Goal: Task Accomplishment & Management: Complete application form

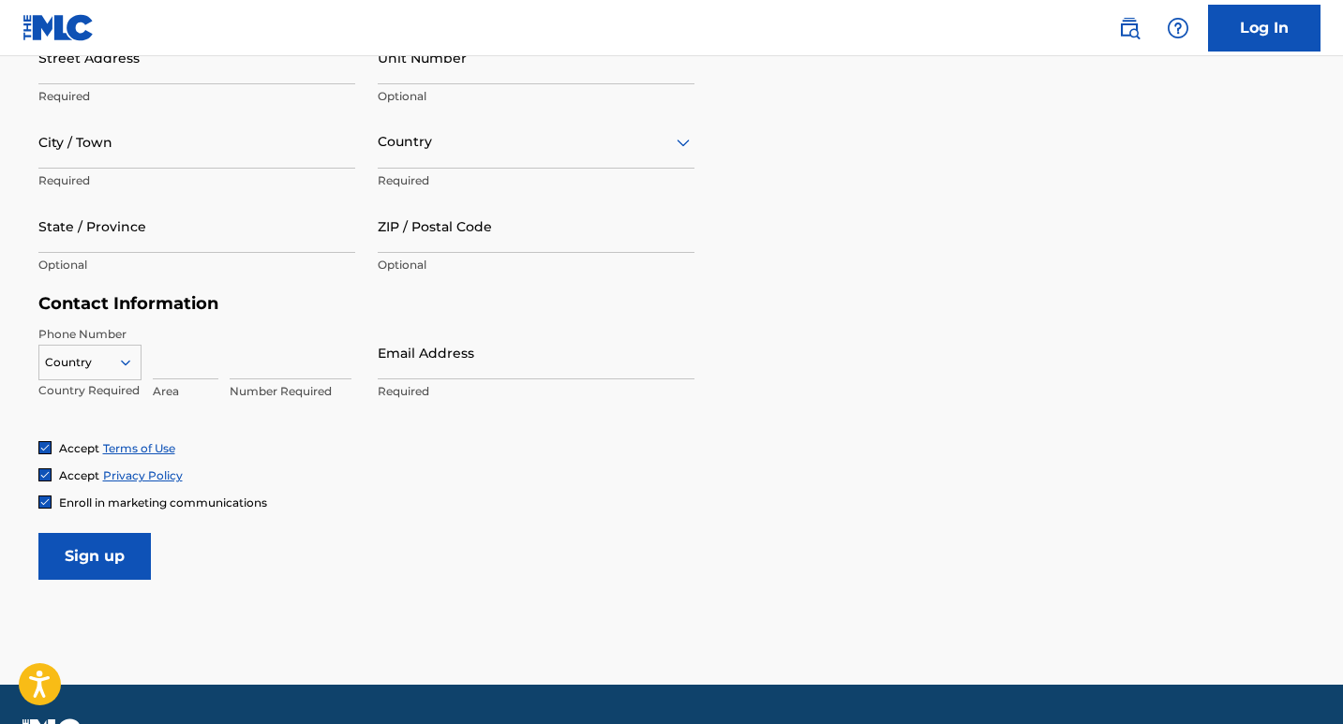
scroll to position [705, 0]
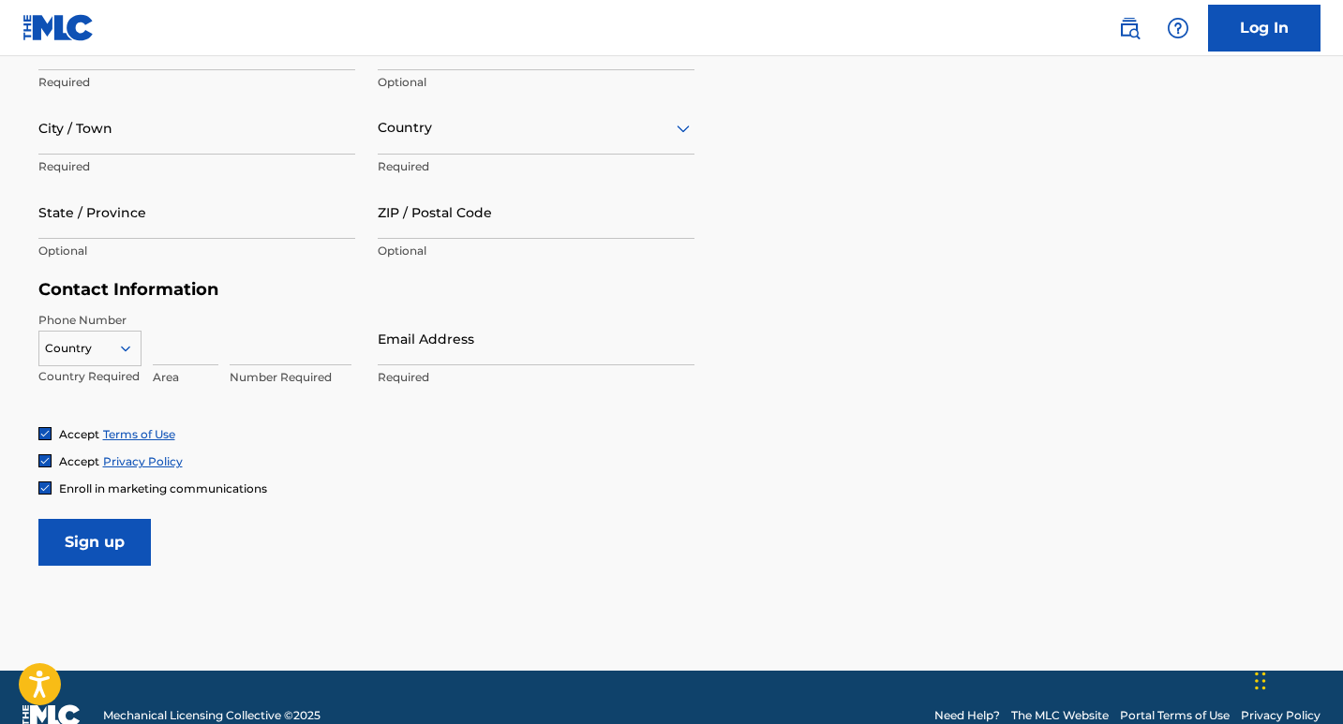
type input "[US_STATE]"
type input "[PERSON_NAME]"
type input "9"
type input "Eos culpa quasi at"
type input "691"
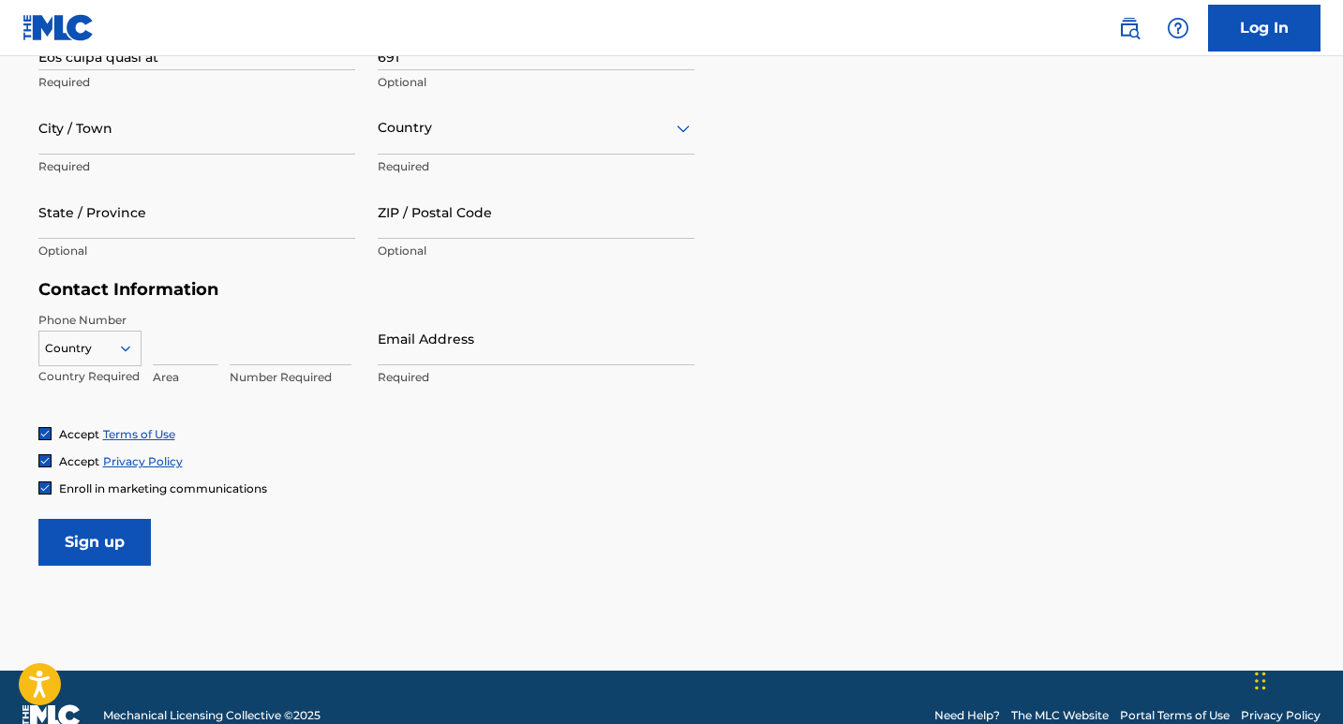
type input "Et possimus obcaeca"
type input "Rerum est vero dolor"
type input "Laborum Et velit ap"
type input "21597"
type input "[PHONE_NUMBER]"
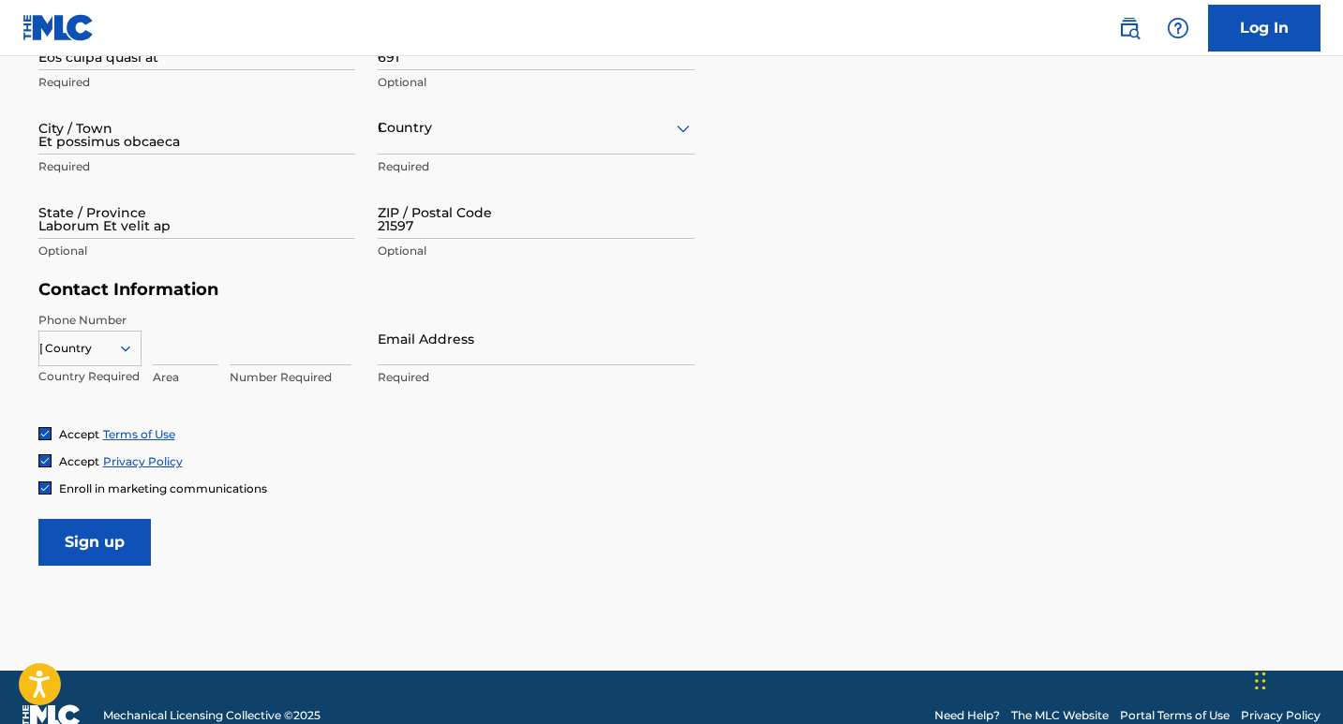
type input "[PHONE_NUMBER]"
type input "+1 (354) 144-9214"
type input "[EMAIL_ADDRESS][DOMAIN_NAME]"
select select "8"
select select "1916"
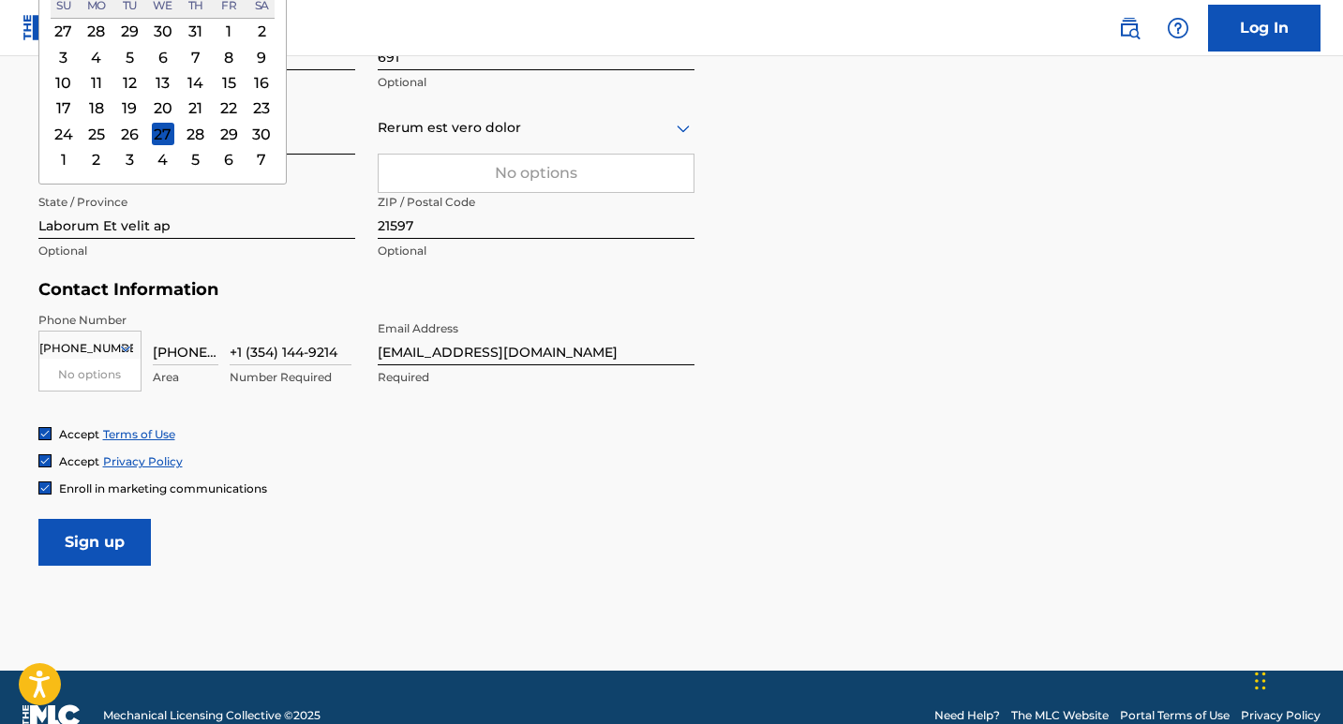
click at [84, 539] on input "Sign up" at bounding box center [94, 542] width 112 height 47
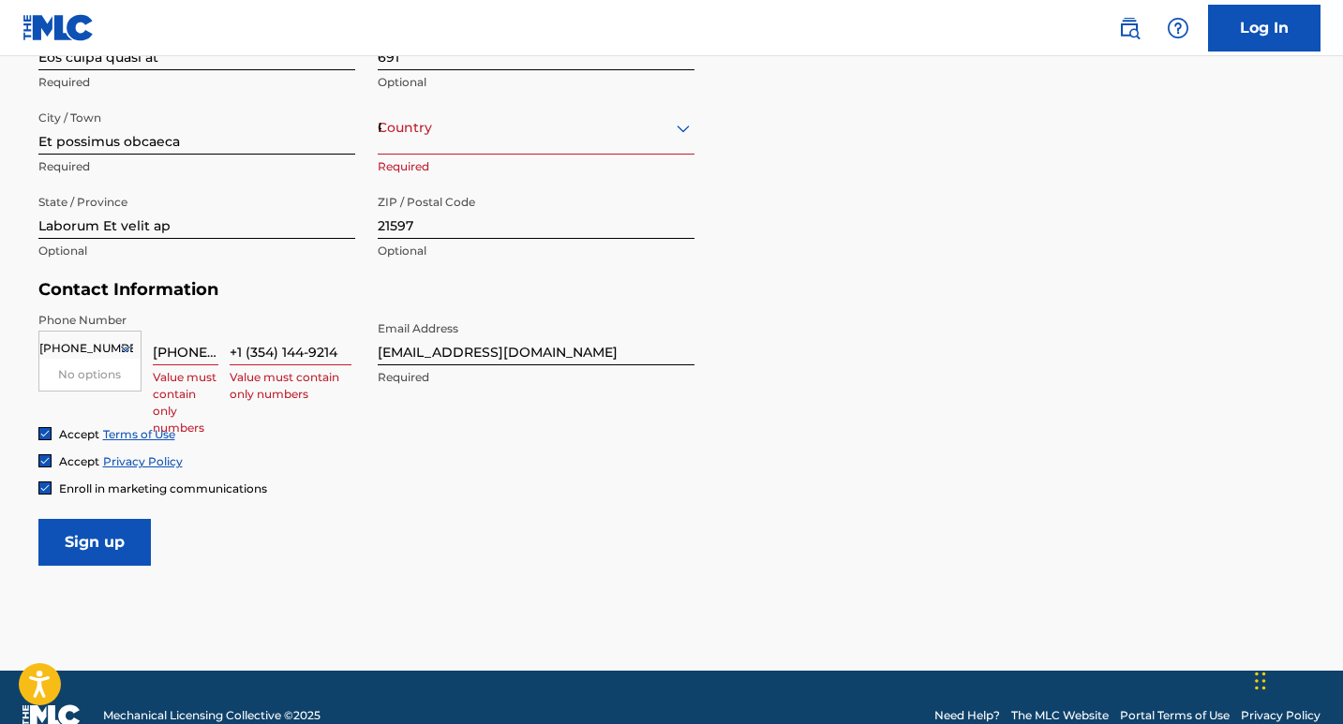
drag, startPoint x: 54, startPoint y: 343, endPoint x: 159, endPoint y: 351, distance: 105.3
click at [159, 351] on div "option , selected. 0 results available for search term [PHONE_NUMBER]. Use Up a…" at bounding box center [196, 354] width 317 height 84
type input "+1 ("
click at [67, 349] on div "+1 (" at bounding box center [89, 348] width 101 height 21
click at [64, 342] on div "+1 (" at bounding box center [89, 348] width 101 height 21
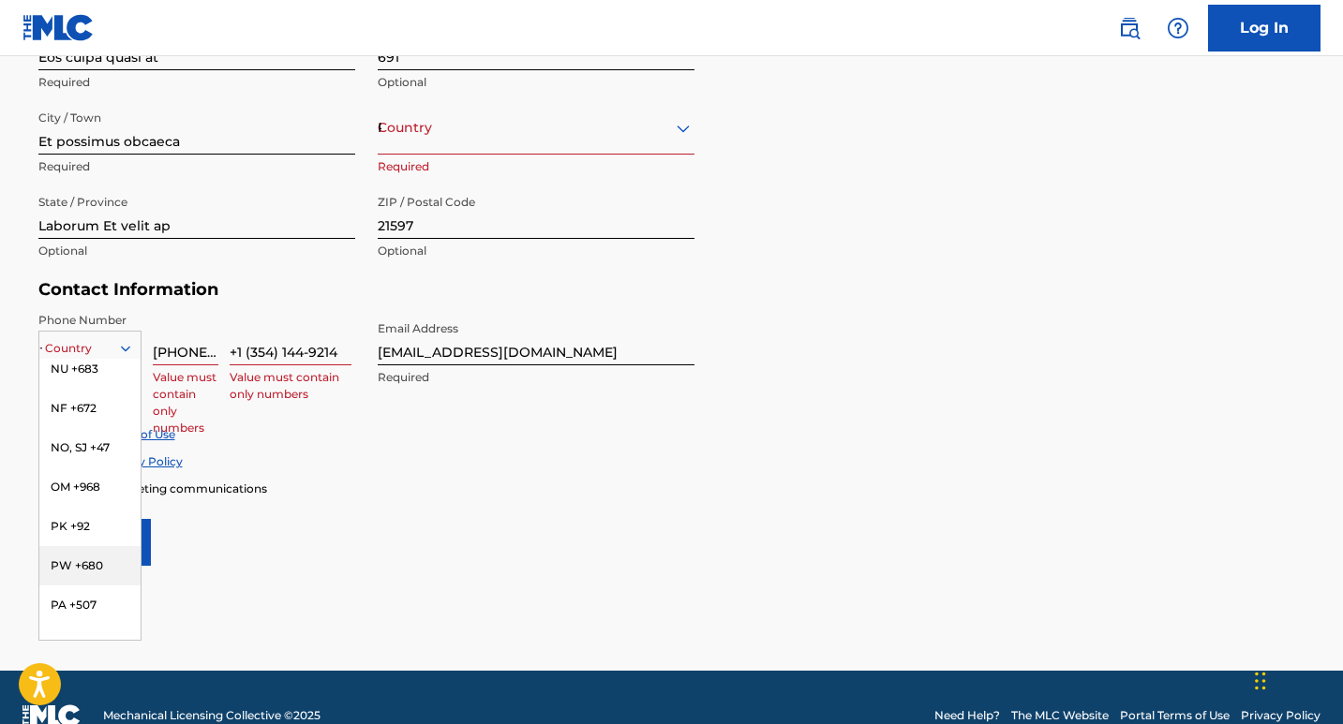
scroll to position [5759, 0]
click at [70, 534] on div "PK +92" at bounding box center [89, 516] width 101 height 39
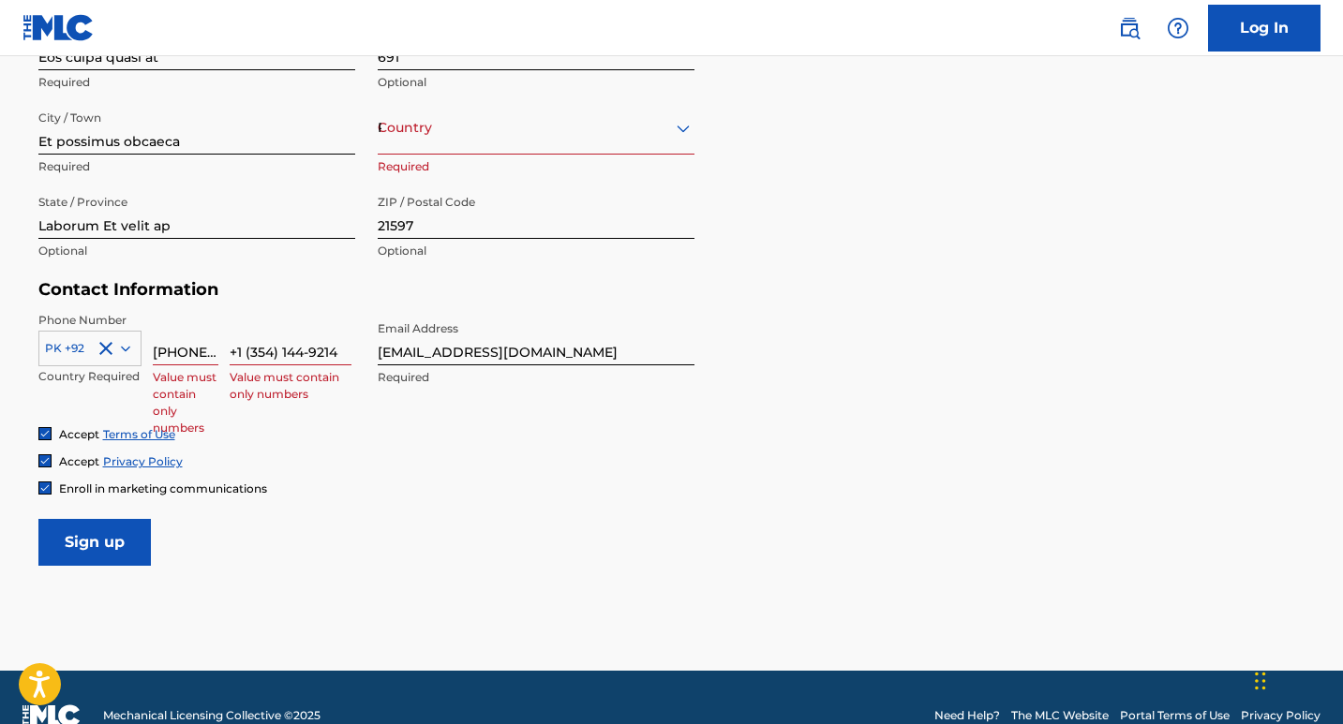
click at [178, 349] on input "[PHONE_NUMBER]" at bounding box center [186, 338] width 66 height 53
click at [171, 348] on input "[PHONE_NUMBER]" at bounding box center [186, 338] width 66 height 53
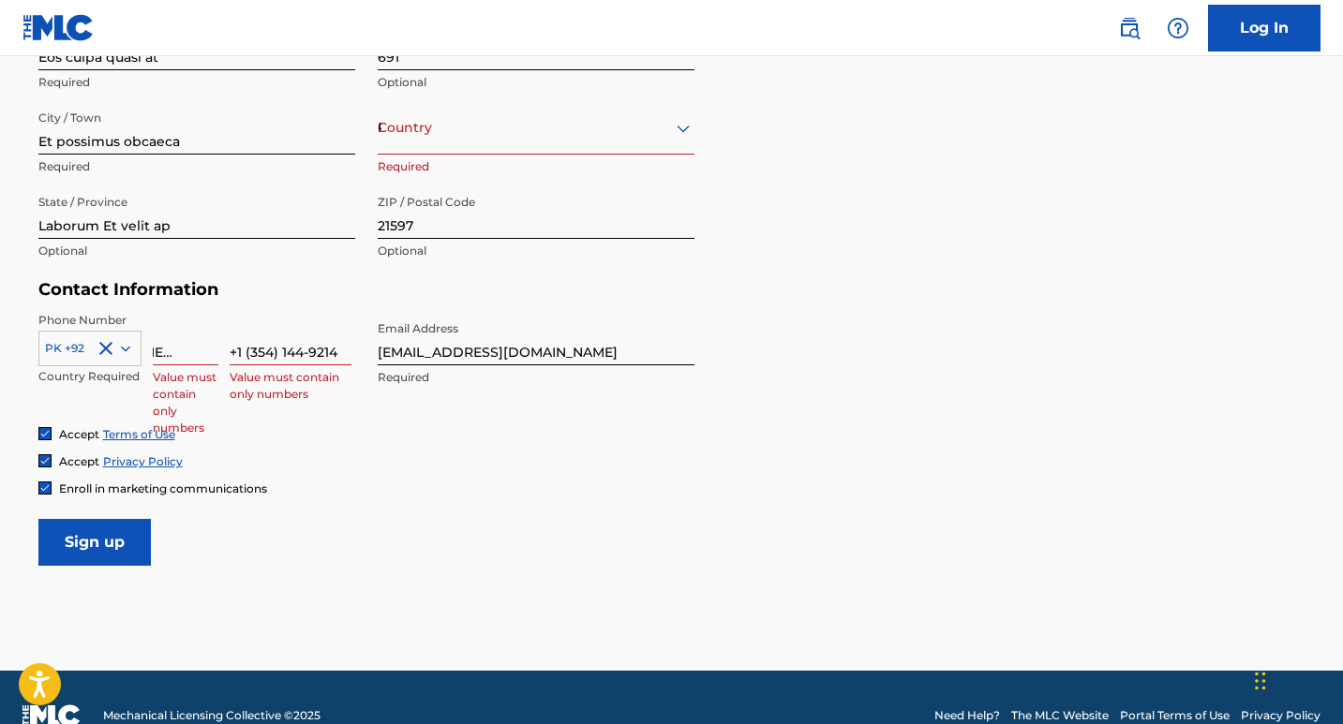
drag, startPoint x: 155, startPoint y: 348, endPoint x: 214, endPoint y: 354, distance: 59.4
click at [214, 354] on input "[PHONE_NUMBER]" at bounding box center [186, 338] width 66 height 53
type input "1"
drag, startPoint x: 184, startPoint y: 348, endPoint x: 214, endPoint y: 354, distance: 30.7
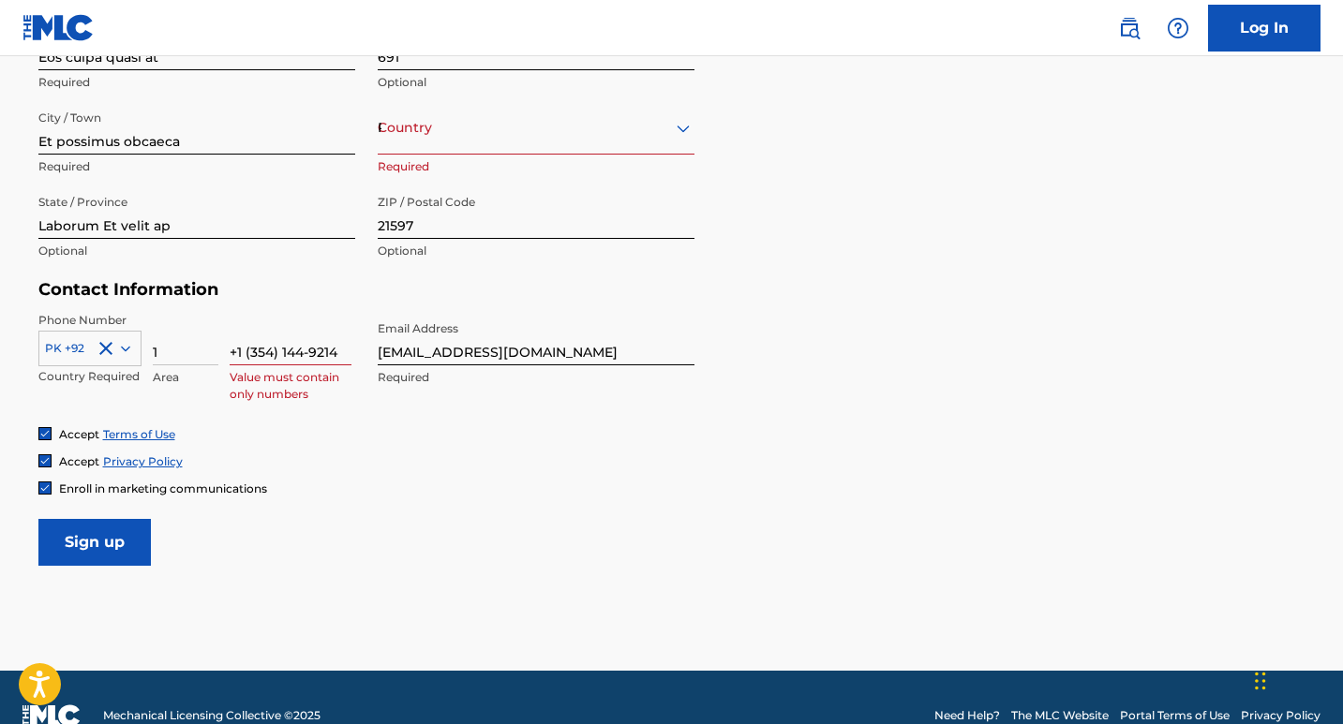
click at [214, 354] on input "1" at bounding box center [186, 338] width 66 height 53
type input "34"
drag, startPoint x: 223, startPoint y: 347, endPoint x: 349, endPoint y: 353, distance: 126.7
click at [349, 353] on div "PK +92 Country Required 34 Area +1 (354) 144-9214 Value must contain only numbe…" at bounding box center [196, 354] width 317 height 84
drag, startPoint x: 349, startPoint y: 353, endPoint x: 211, endPoint y: 349, distance: 137.8
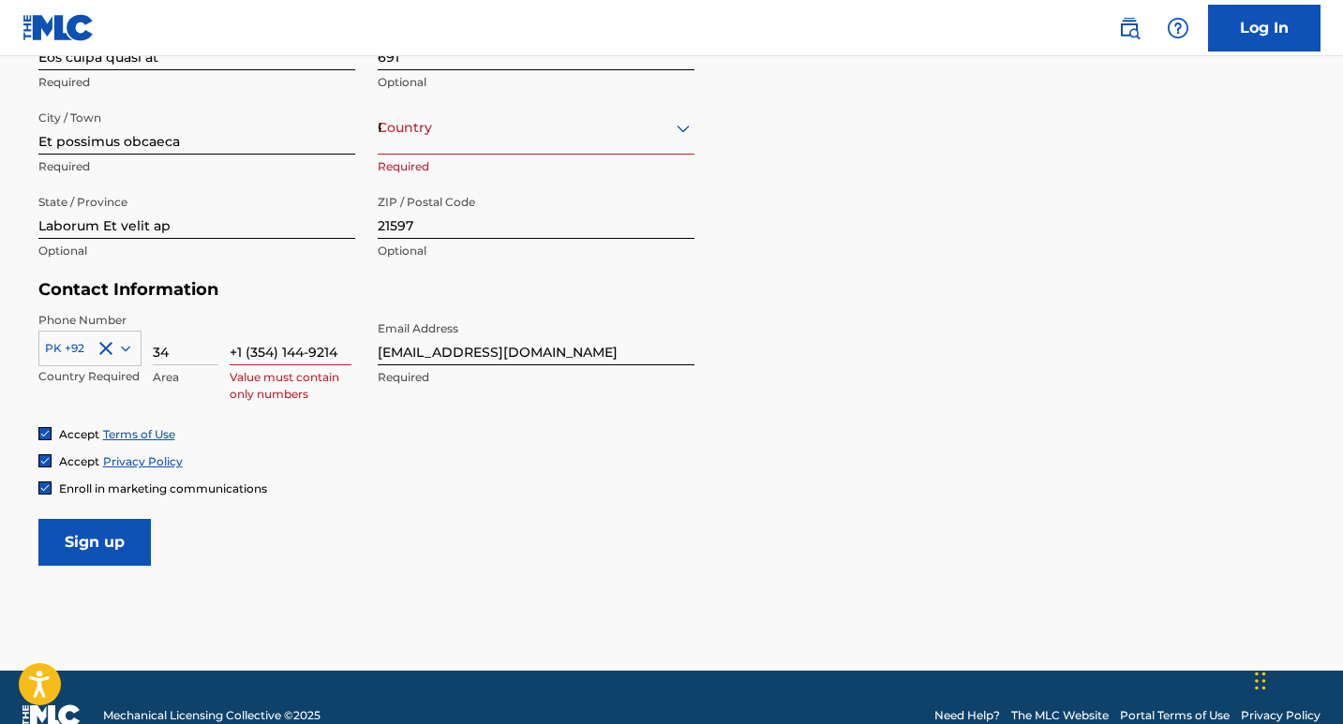
click at [211, 349] on div "PK +92 Country Required 34 Area +1 (354) 144-9214 Value must contain only numbe…" at bounding box center [196, 354] width 317 height 84
click at [239, 352] on input at bounding box center [291, 338] width 122 height 53
click at [125, 534] on input "Sign up" at bounding box center [94, 542] width 112 height 47
click at [319, 354] on input "77710124" at bounding box center [291, 338] width 122 height 53
type input "77710127"
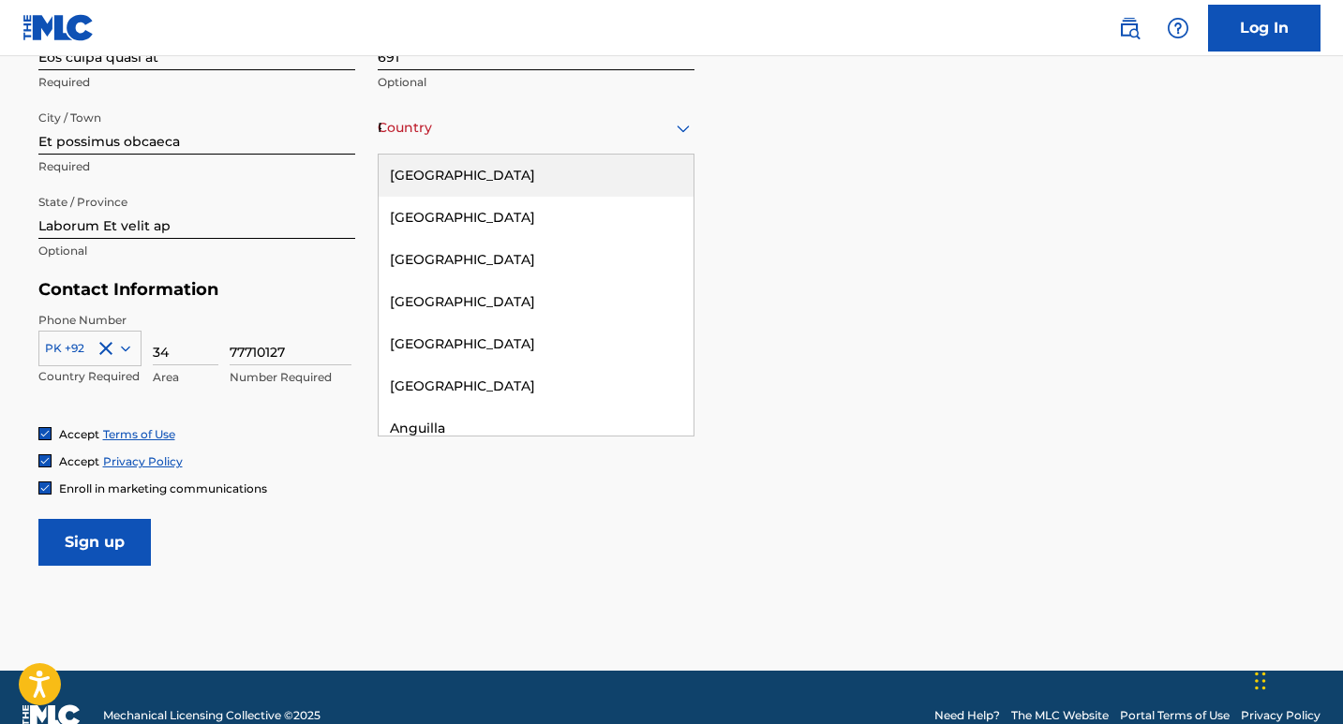
click at [415, 128] on div "Rerum est vero dolor" at bounding box center [536, 127] width 317 height 23
type input "p"
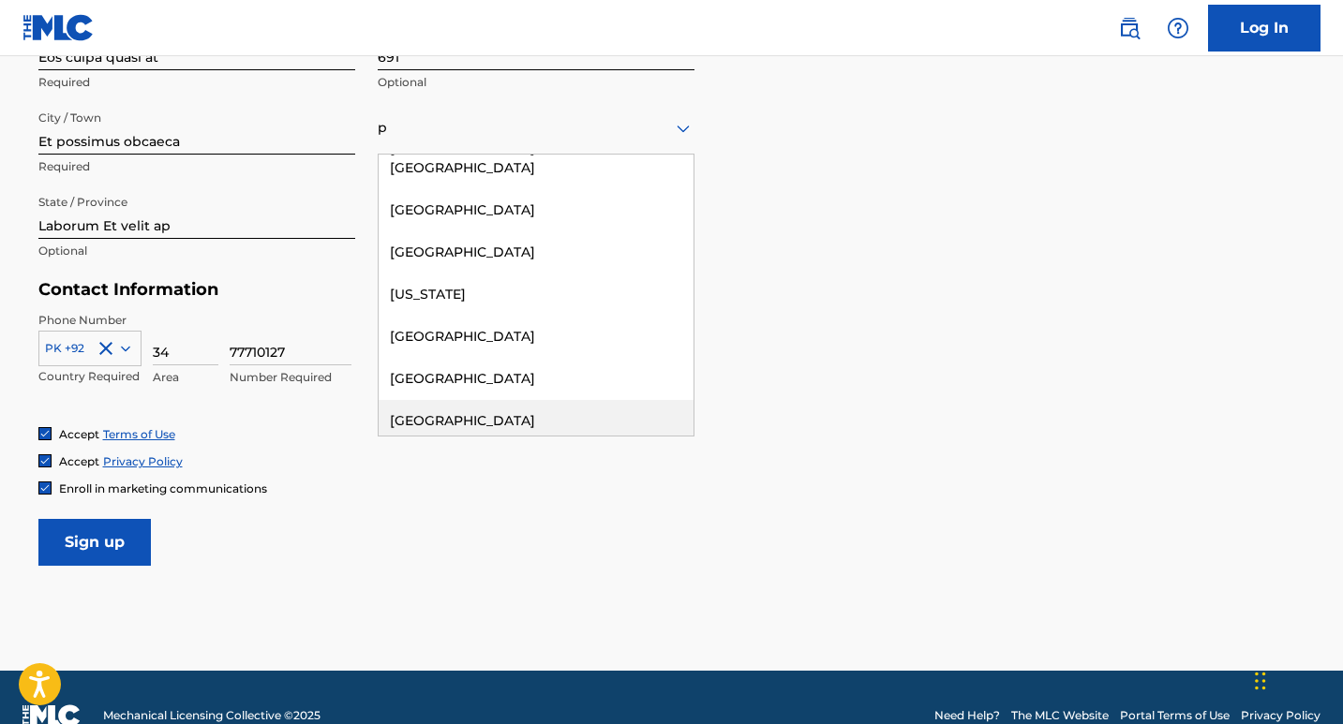
scroll to position [692, 0]
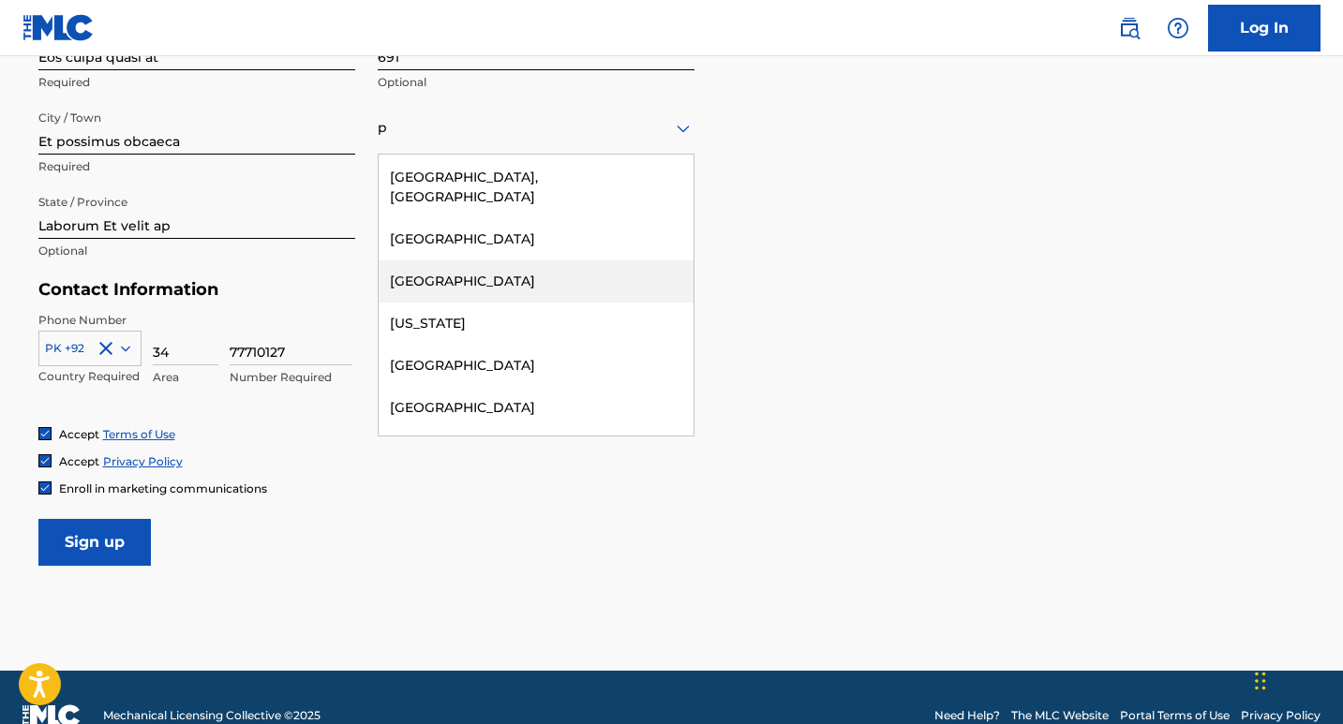
click at [447, 263] on div "[GEOGRAPHIC_DATA]" at bounding box center [536, 281] width 315 height 42
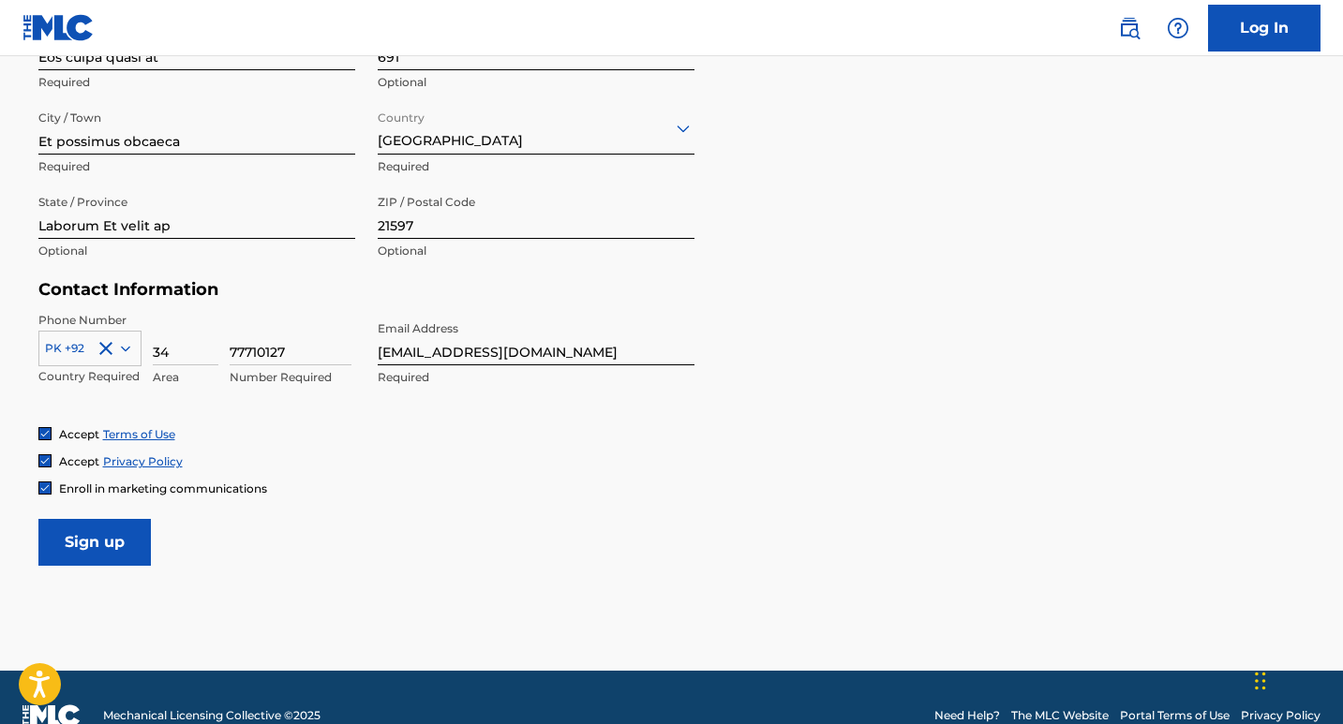
click at [116, 514] on form "User Information First Name [US_STATE] Required Last Name [PERSON_NAME] Require…" at bounding box center [671, 150] width 1267 height 831
click at [112, 534] on input "Sign up" at bounding box center [94, 542] width 112 height 47
click at [65, 564] on input "Sign up" at bounding box center [94, 542] width 112 height 47
click at [86, 540] on input "Sign up" at bounding box center [94, 542] width 112 height 47
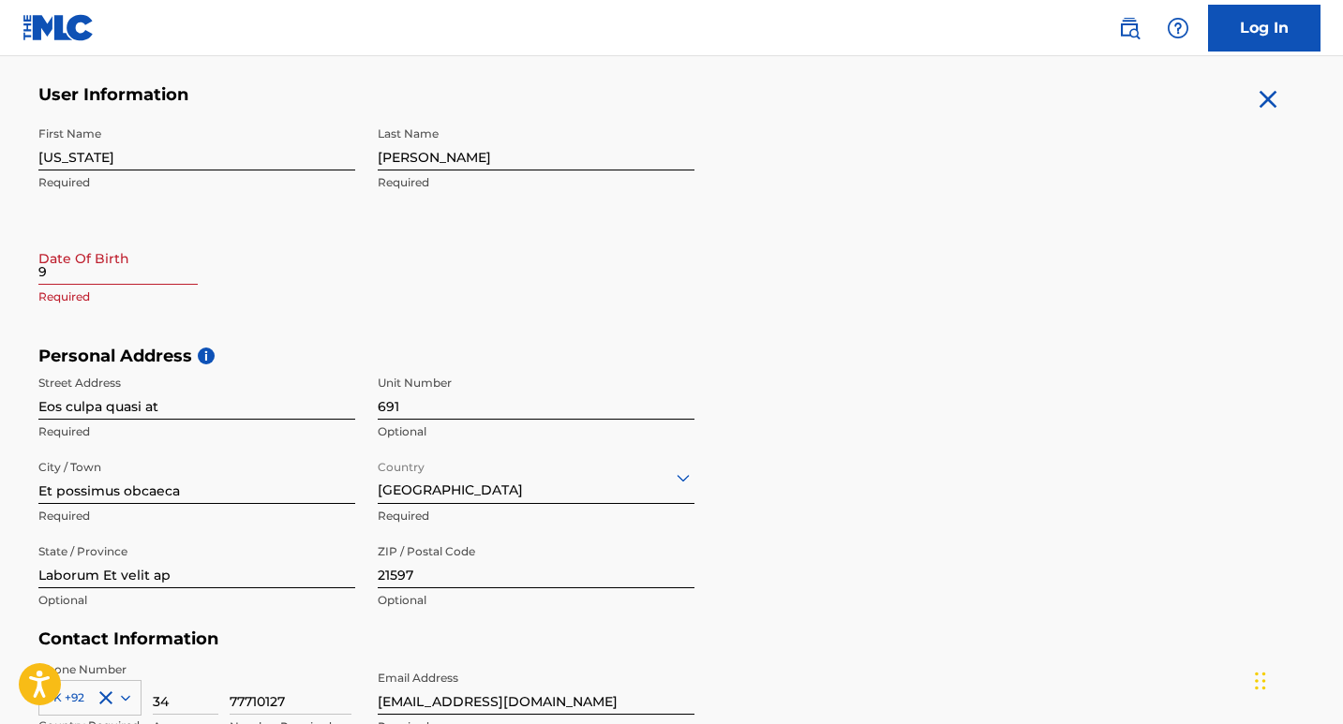
scroll to position [354, 0]
click at [65, 265] on input "9" at bounding box center [117, 258] width 159 height 53
select select "7"
select select "2025"
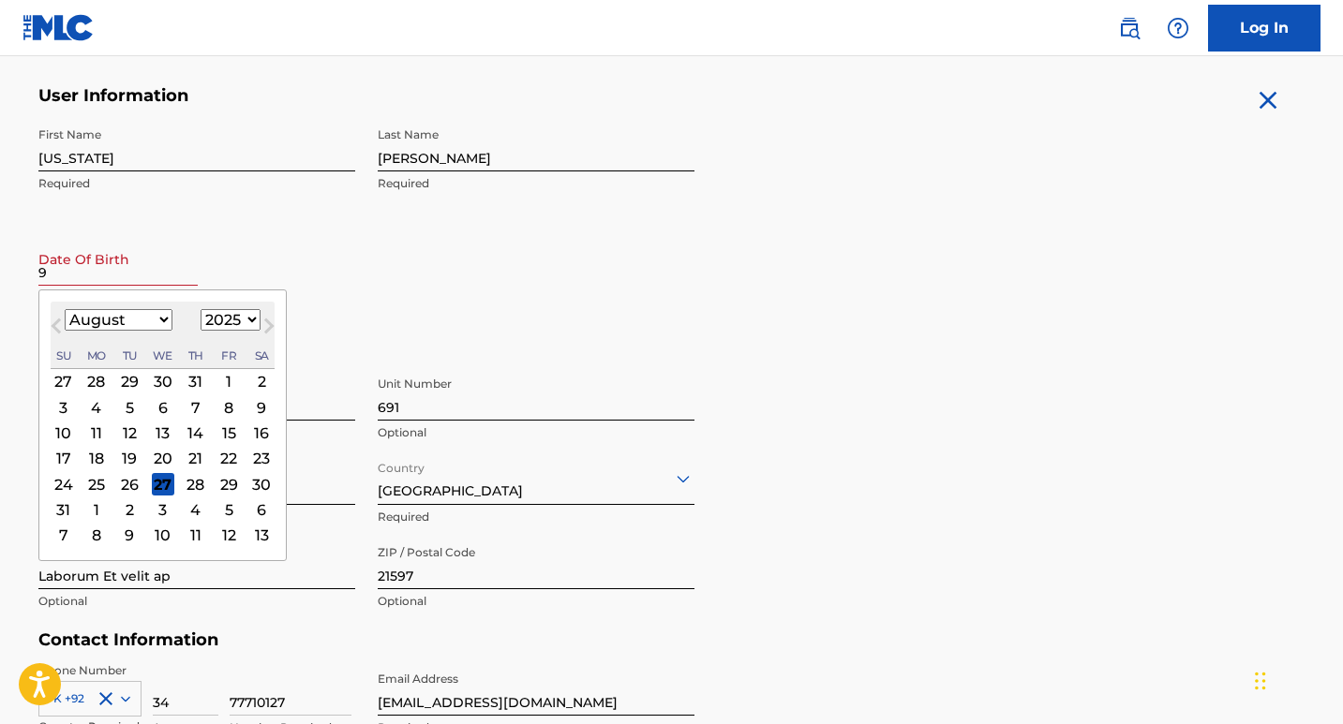
click at [65, 453] on div "17" at bounding box center [63, 458] width 22 height 22
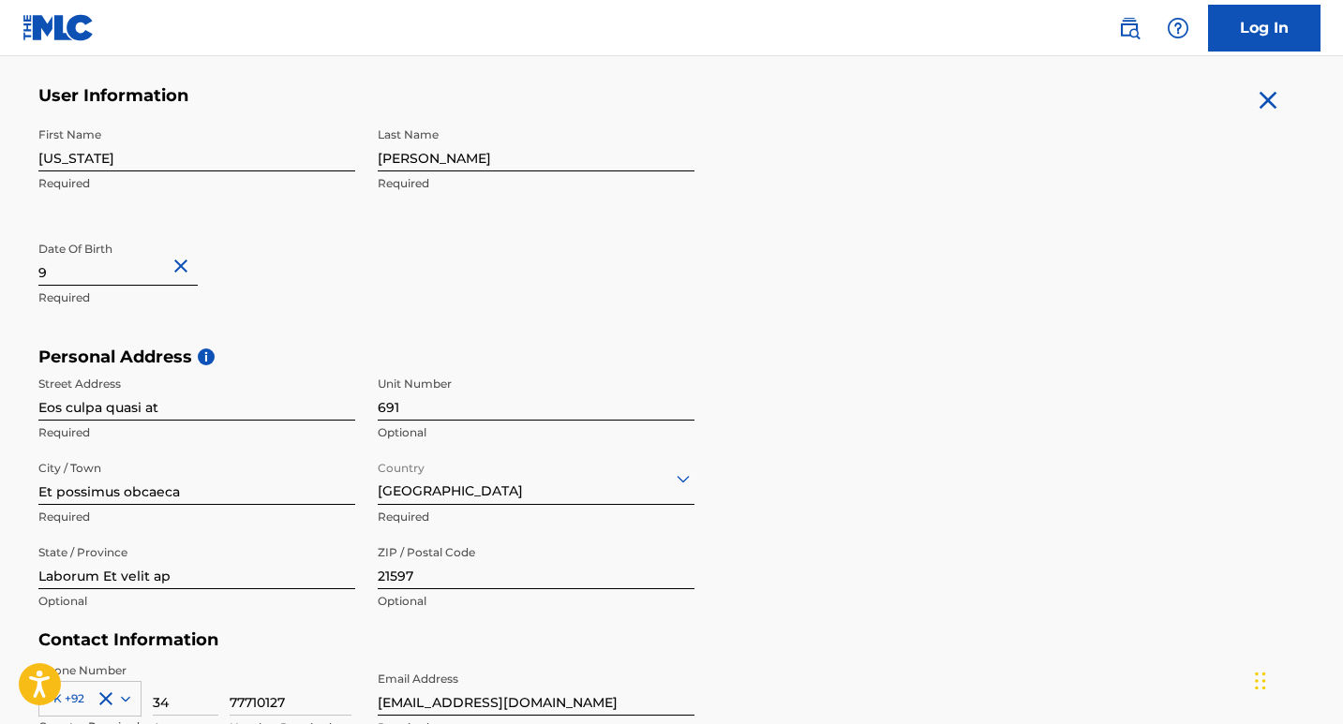
click at [137, 278] on input "9" at bounding box center [117, 258] width 159 height 53
select select "7"
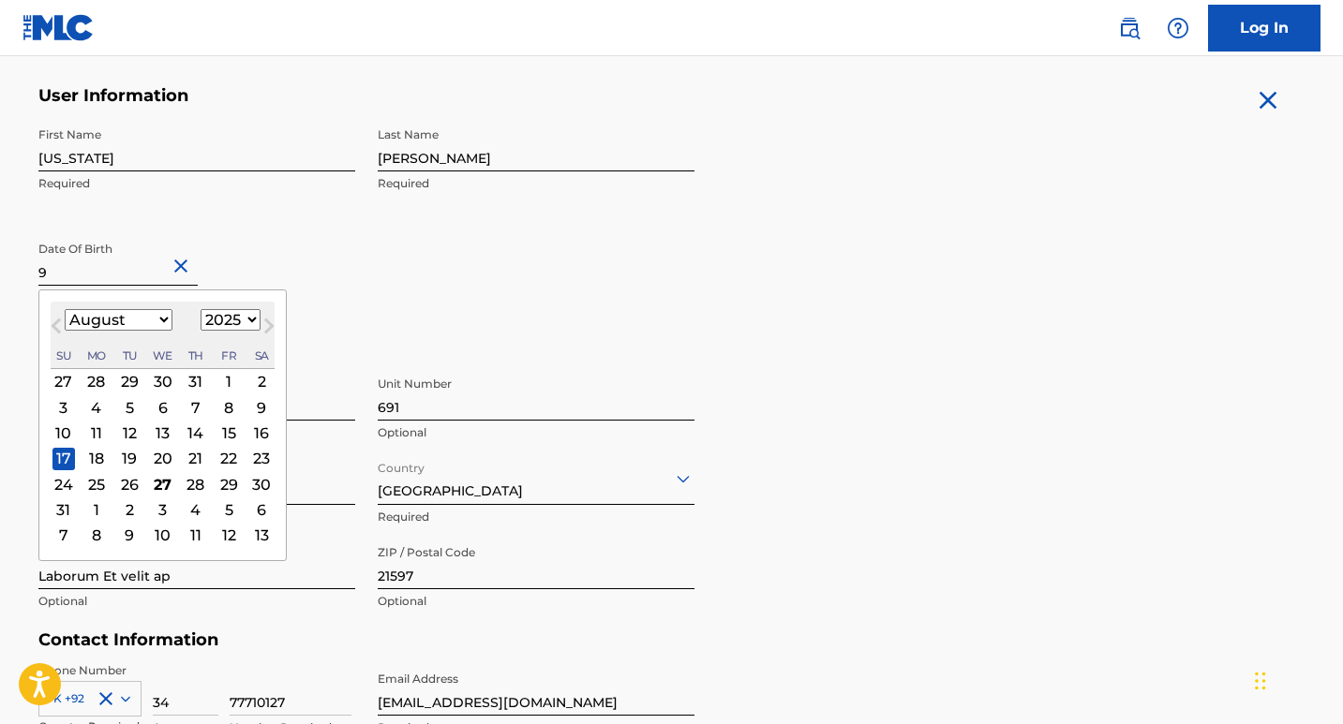
click at [244, 313] on select "1900 1901 1902 1903 1904 1905 1906 1907 1908 1909 1910 1911 1912 1913 1914 1915…" at bounding box center [231, 320] width 60 height 22
select select "2001"
click at [201, 309] on select "1900 1901 1902 1903 1904 1905 1906 1907 1908 1909 1910 1911 1912 1913 1914 1915…" at bounding box center [231, 320] width 60 height 22
click at [163, 393] on div "29 30 31 1 2 3 4" at bounding box center [163, 381] width 224 height 25
click at [164, 370] on div "1" at bounding box center [162, 381] width 22 height 22
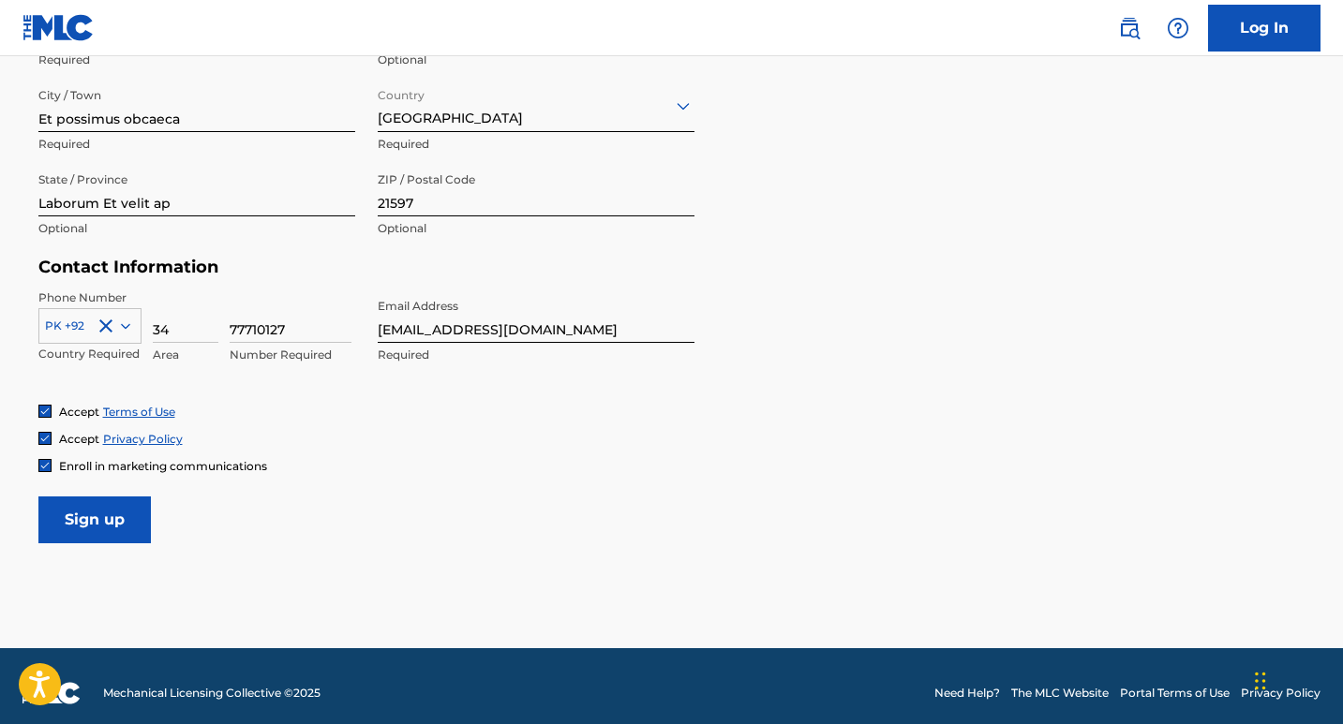
scroll to position [728, 0]
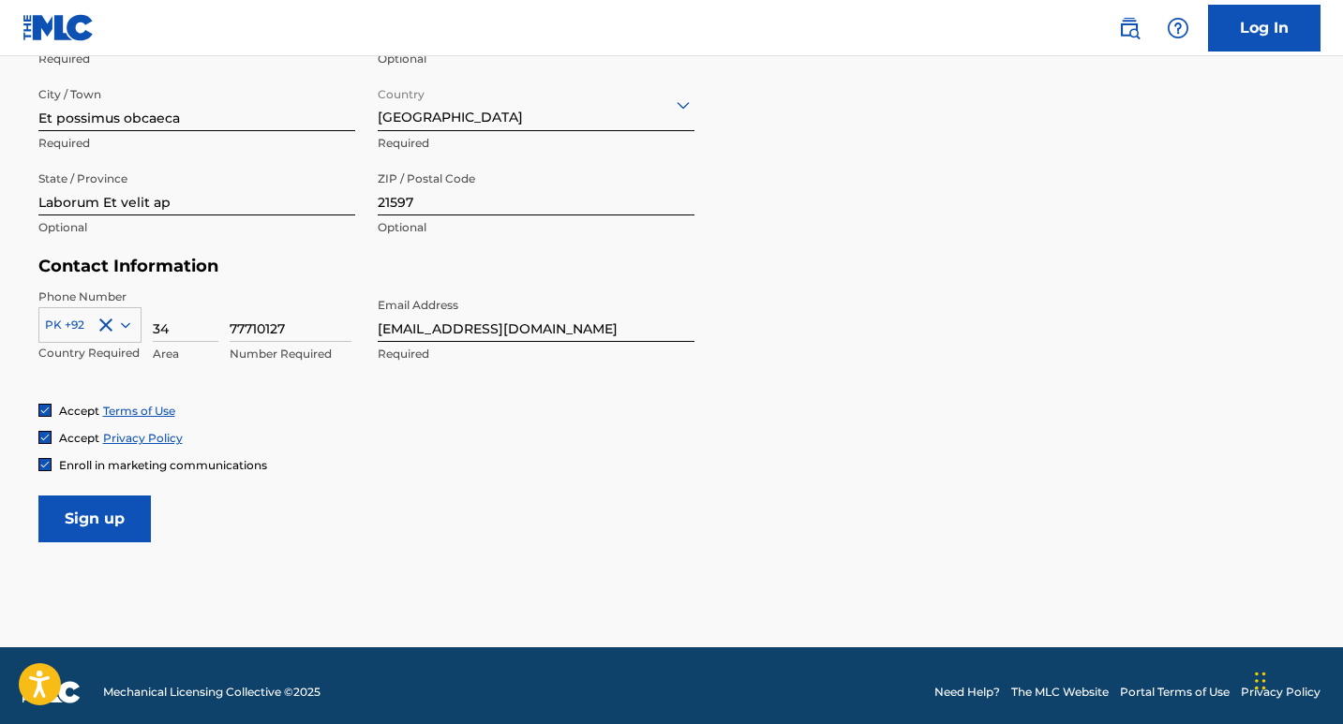
click at [120, 518] on input "Sign up" at bounding box center [94, 519] width 112 height 47
